Goal: Transaction & Acquisition: Obtain resource

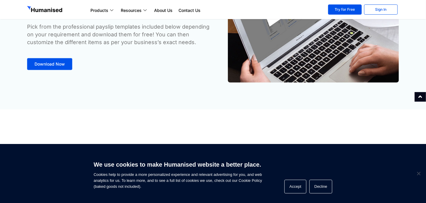
scroll to position [30, 0]
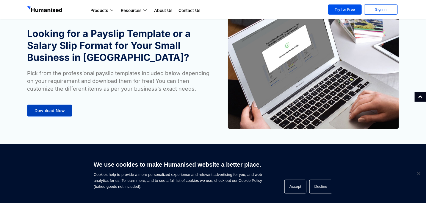
click at [40, 112] on span "Download Now" at bounding box center [49, 110] width 30 height 4
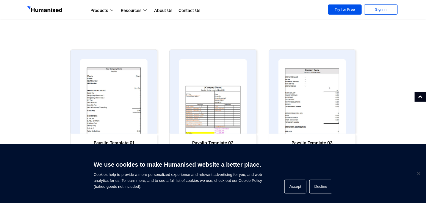
scroll to position [274, 0]
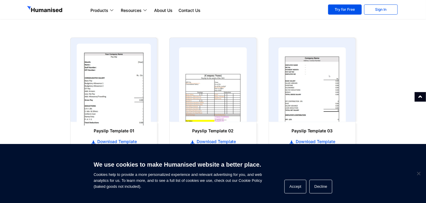
click at [106, 108] on img at bounding box center [114, 85] width 74 height 82
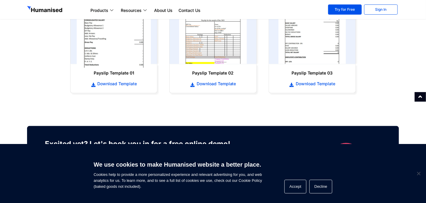
scroll to position [334, 0]
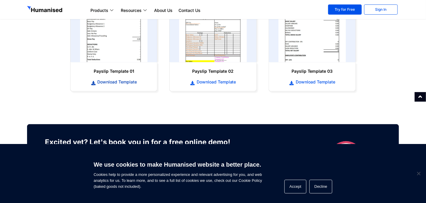
click at [115, 79] on span "Download Template" at bounding box center [116, 82] width 41 height 6
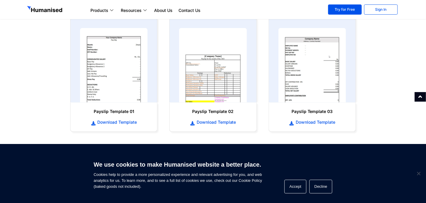
scroll to position [304, 0]
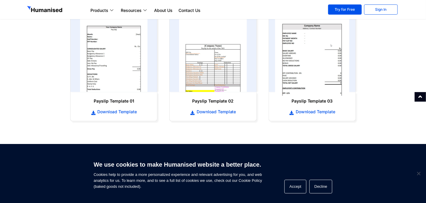
click at [315, 66] on img at bounding box center [312, 55] width 74 height 82
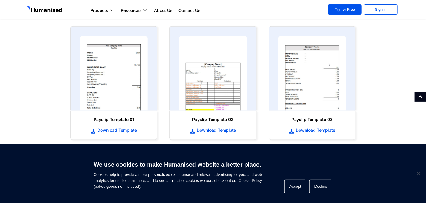
scroll to position [334, 0]
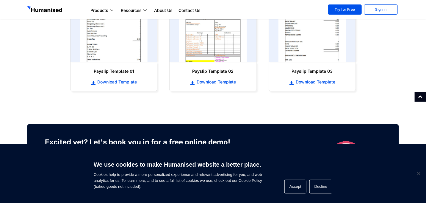
click at [311, 85] on link "Download Template" at bounding box center [312, 82] width 75 height 7
click at [316, 81] on span "Download Template" at bounding box center [314, 82] width 41 height 6
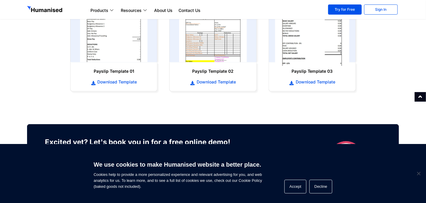
click at [309, 21] on img at bounding box center [312, 25] width 74 height 82
click at [307, 31] on img at bounding box center [312, 25] width 74 height 82
click at [313, 43] on img at bounding box center [312, 25] width 74 height 82
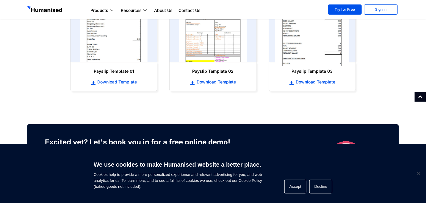
click at [313, 43] on img at bounding box center [312, 25] width 74 height 82
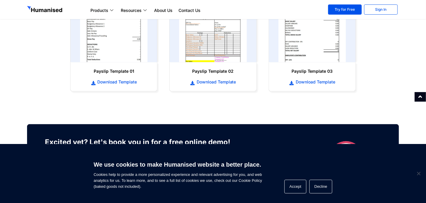
click at [323, 74] on div "Download Template" at bounding box center [312, 79] width 75 height 11
click at [322, 71] on h6 "Payslip Template 03" at bounding box center [312, 71] width 75 height 6
click at [325, 79] on link "Download Template" at bounding box center [312, 82] width 75 height 7
click at [325, 82] on span "Download Template" at bounding box center [314, 82] width 41 height 6
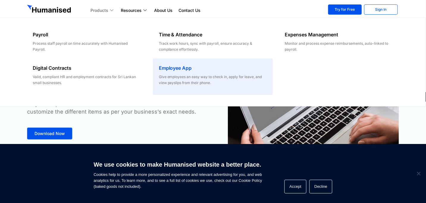
scroll to position [0, 0]
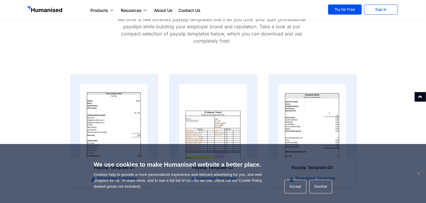
scroll to position [297, 0]
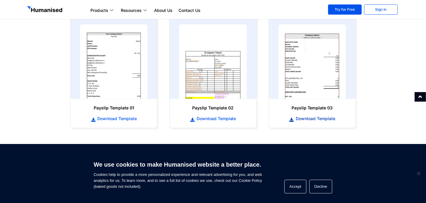
click at [307, 118] on span "Download Template" at bounding box center [314, 118] width 41 height 6
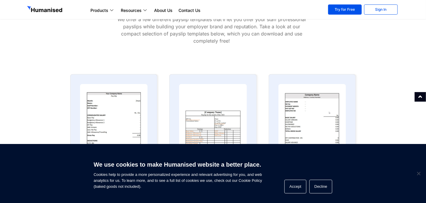
scroll to position [327, 0]
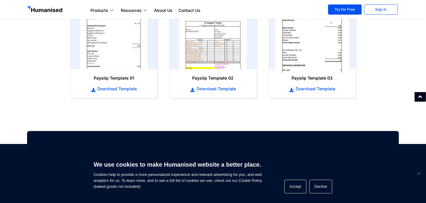
click at [332, 59] on img at bounding box center [312, 32] width 74 height 82
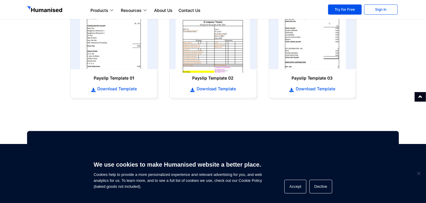
click at [215, 54] on img at bounding box center [213, 32] width 74 height 82
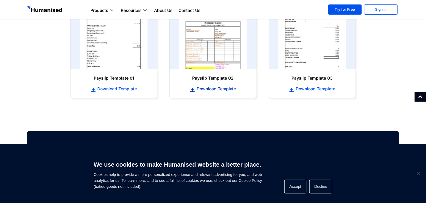
click at [221, 86] on span "Download Template" at bounding box center [215, 89] width 41 height 6
